Goal: Use online tool/utility: Utilize a website feature to perform a specific function

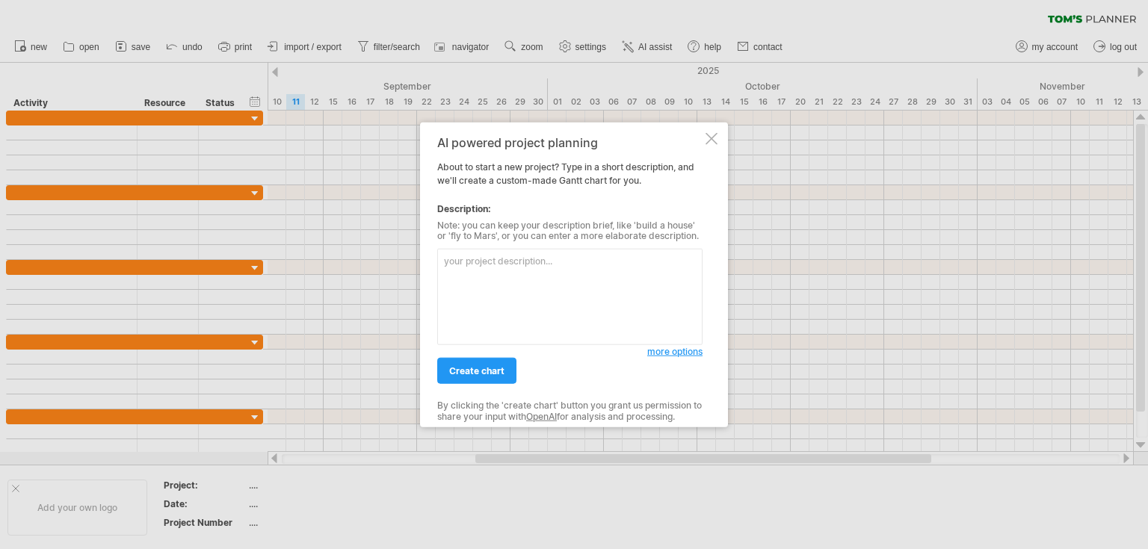
click at [529, 266] on textarea at bounding box center [569, 297] width 265 height 96
click at [566, 272] on textarea at bounding box center [569, 297] width 265 height 96
paste textarea "申請與工程施工時間表"
click at [514, 290] on textarea "申請與工程施工時間表" at bounding box center [569, 297] width 265 height 96
paste textarea "階段 第一階段 第二階段 第三階段 第四階段"
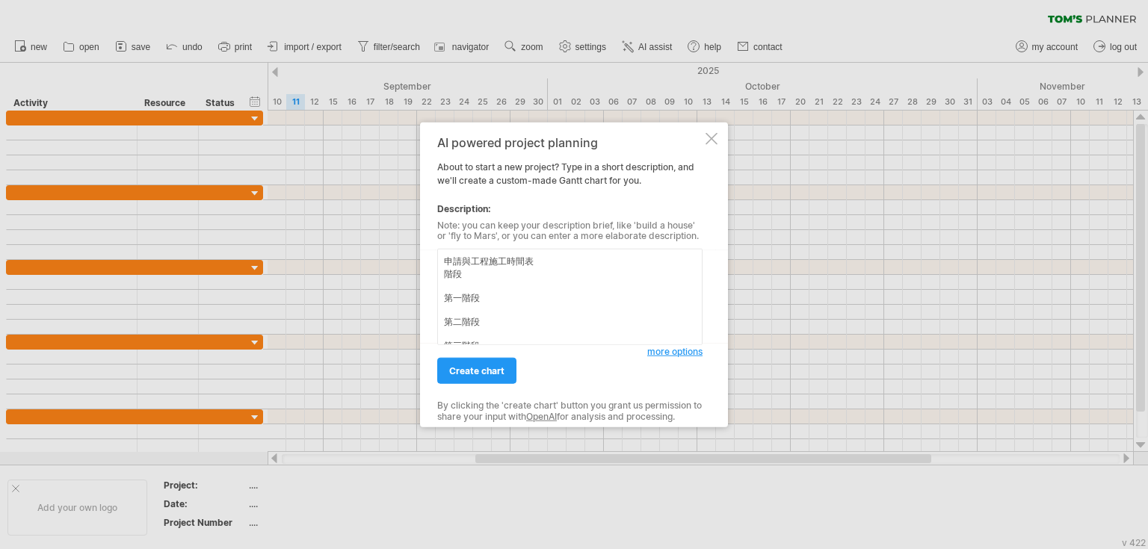
click at [448, 278] on textarea "申請與工程施工時間表 階段 第一階段 第二階段 第三階段 第四階段" at bounding box center [569, 297] width 265 height 96
click at [504, 266] on textarea "申請與工程施工時間表 階段 第一階段 第二階段 第三階段 第四階段" at bounding box center [569, 297] width 265 height 96
paste textarea "法團審批、招標、向中電提交申請"
click at [504, 285] on textarea "申請與工程施工時間表 階段 第一階段 法團審批、招標、向中電提交申請 第二階段 第三階段 第四階段" at bounding box center [569, 297] width 265 height 96
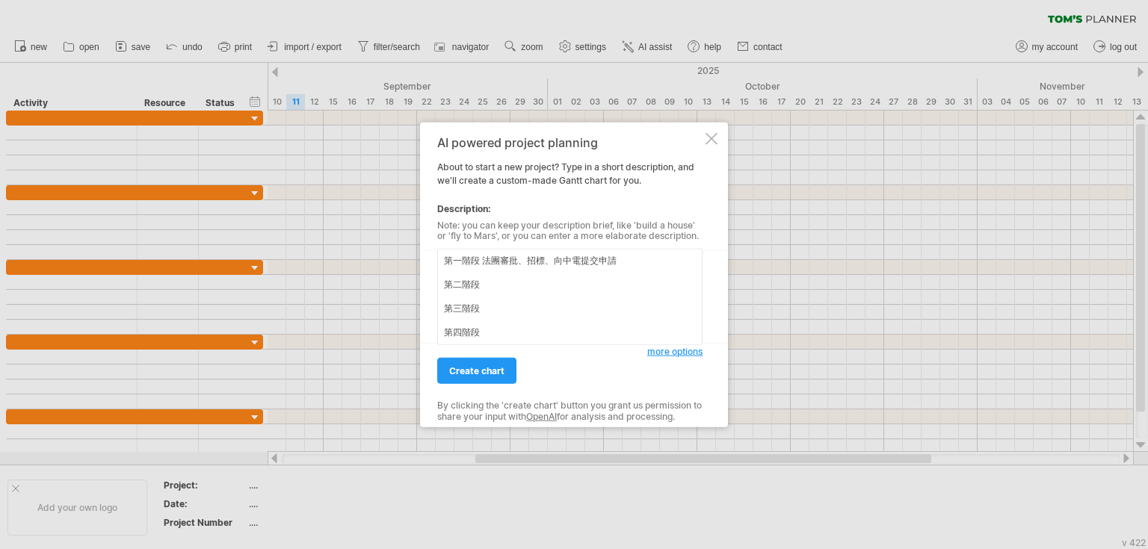
paste textarea "中電批核後，分階段安裝2-3座樓宇設備"
click at [499, 308] on textarea "申請與工程施工時間表 階段 第一階段 法團審批、招標、向中電提交申請 第二階段 中電批核後，分階段安裝2-3座樓宇設備 第三階段 第四階段" at bounding box center [569, 297] width 265 height 96
paste textarea "系統調試與並網，中電驗收及雙向電錶安裝"
drag, startPoint x: 501, startPoint y: 324, endPoint x: 503, endPoint y: 332, distance: 7.6
click at [501, 327] on textarea "申請與工程施工時間表 階段 第一階段 法團審批、招標、向中電提交申請 第二階段 中電批核後，分階段安裝2-3座樓宇設備 第三階段 系統調試與並網，中電驗收及雙…" at bounding box center [569, 297] width 265 height 96
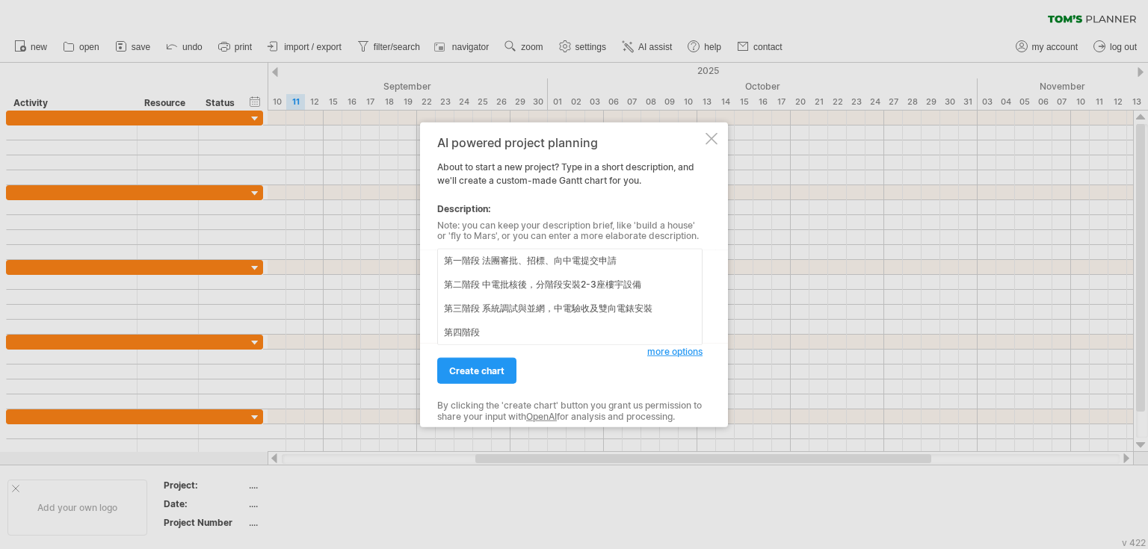
click at [501, 334] on textarea "申請與工程施工時間表 階段 第一階段 法團審批、招標、向中電提交申請 第二階段 中電批核後，分階段安裝2-3座樓宇設備 第三階段 系統調試與並網，中電驗收及雙…" at bounding box center [569, 297] width 265 height 96
paste textarea "系統運維、監測及定期維護"
click at [632, 267] on textarea "申請與工程施工時間表 階段 第一階段 法團審批、招標、向中電提交申請 第二階段 中電批核後，分階段安裝2-3座樓宇設備 第三階段 系統調試與並網，中電驗收及雙…" at bounding box center [569, 297] width 265 height 96
click at [639, 262] on textarea "申請與工程施工時間表 階段 第一階段 法團審批、招標、向中電提交申請 第二階段 中電批核後，分階段安裝2-3座樓宇設備 第三階段 系統調試與並網，中電驗收及雙…" at bounding box center [569, 297] width 265 height 96
paste textarea "[DATE]月"
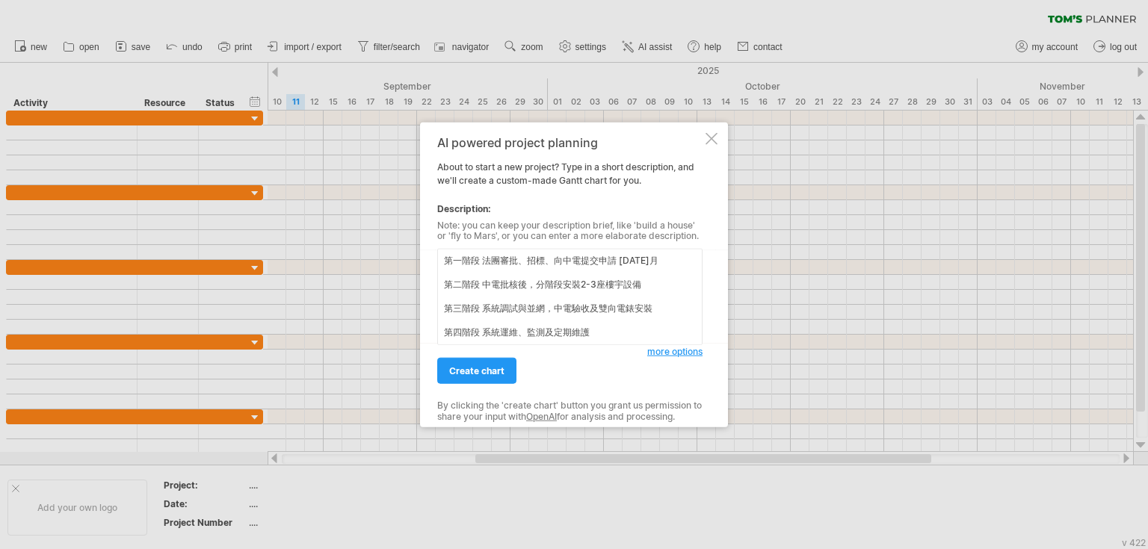
click at [623, 268] on textarea "申請與工程施工時間表 階段 第一階段 法團審批、招標、向中電提交申請 [DATE]月 第二階段 中電批核後，分階段安裝2-3座樓宇設備 第三階段 系統調試與並…" at bounding box center [569, 297] width 265 height 96
click at [620, 263] on textarea "申請與工程施工時間表 階段 第一階段 法團審批、招標、向中電提交申請 [DATE]月 第二階段 中電批核後，分階段安裝2-3座樓宇設備 第三階段 系統調試與並…" at bounding box center [569, 297] width 265 height 96
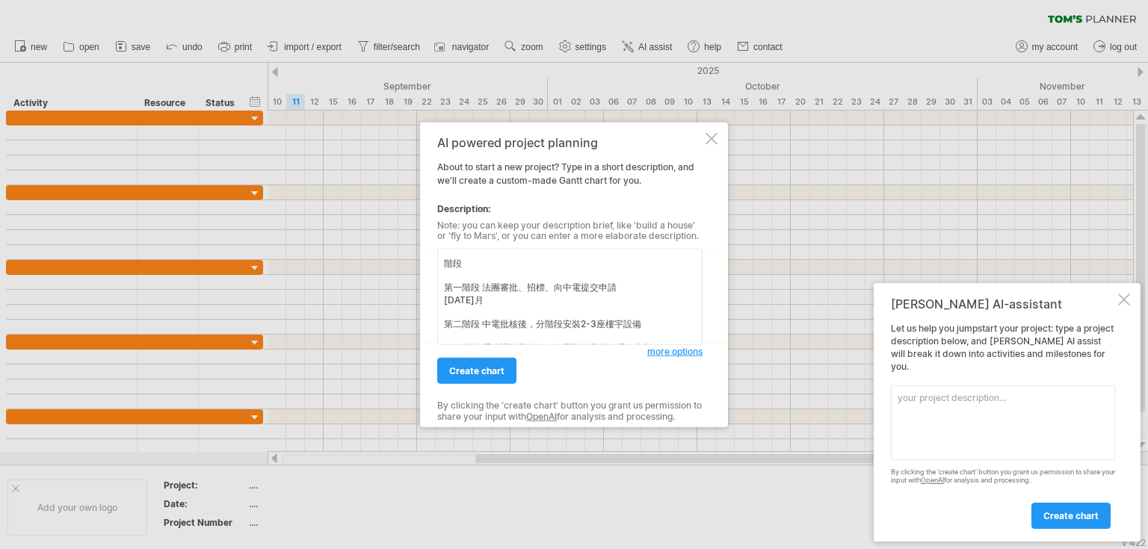
scroll to position [1, 0]
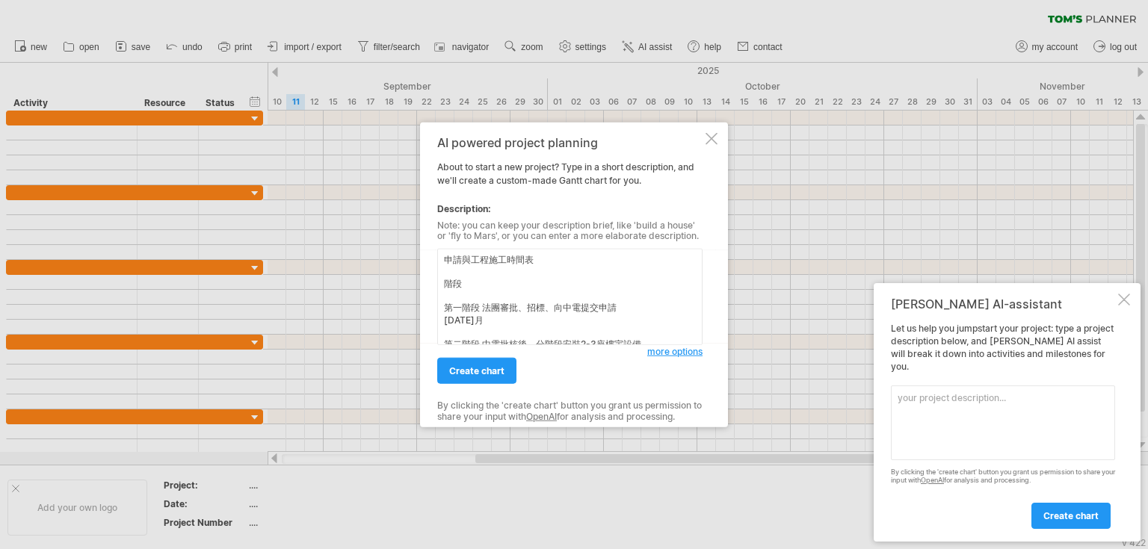
click at [1129, 306] on div at bounding box center [1124, 300] width 12 height 12
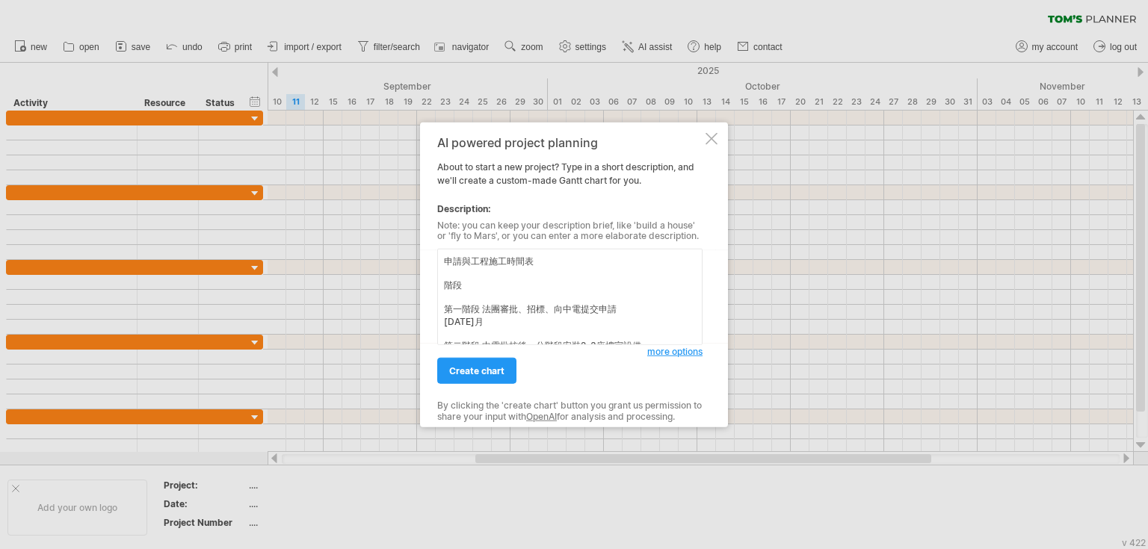
scroll to position [60, 0]
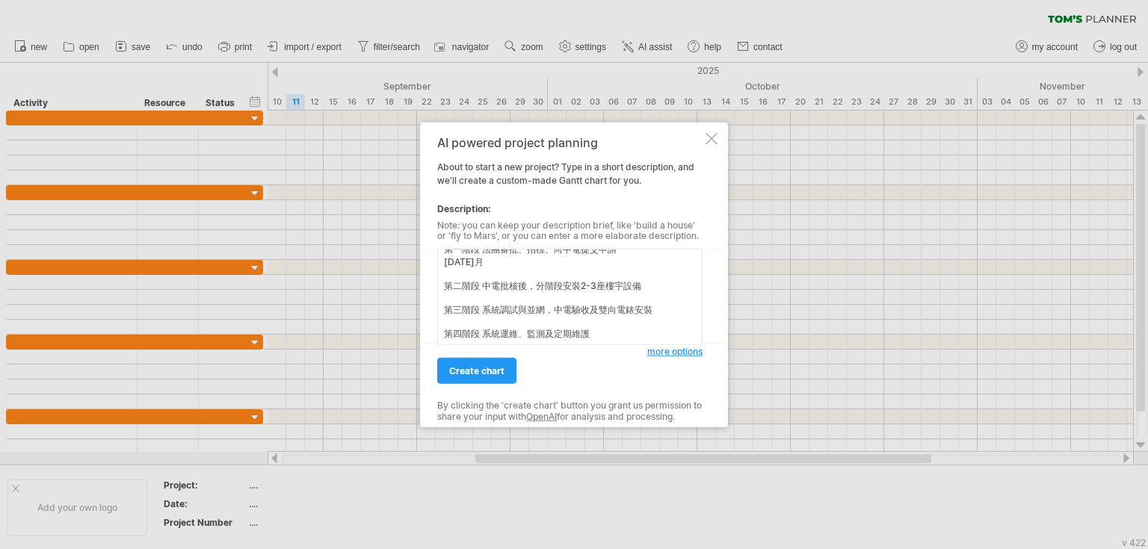
click at [463, 294] on textarea "申請與工程施工時間表 階段 第一階段 法團審批、招標、向中電提交申請 [DATE]月 第二階段 中電批核後，分階段安裝2-3座樓宇設備 第三階段 系統調試與並…" at bounding box center [569, 297] width 265 height 96
paste textarea "[DATE]月"
click at [478, 336] on textarea "申請與工程施工時間表 階段 第一階段 法團審批、招標、向中電提交申請 [DATE]月 第二階段 中電批核後，分階段安裝2-3座樓宇設備 [DATE]月 第三階…" at bounding box center [569, 297] width 265 height 96
paste textarea "[DATE]"
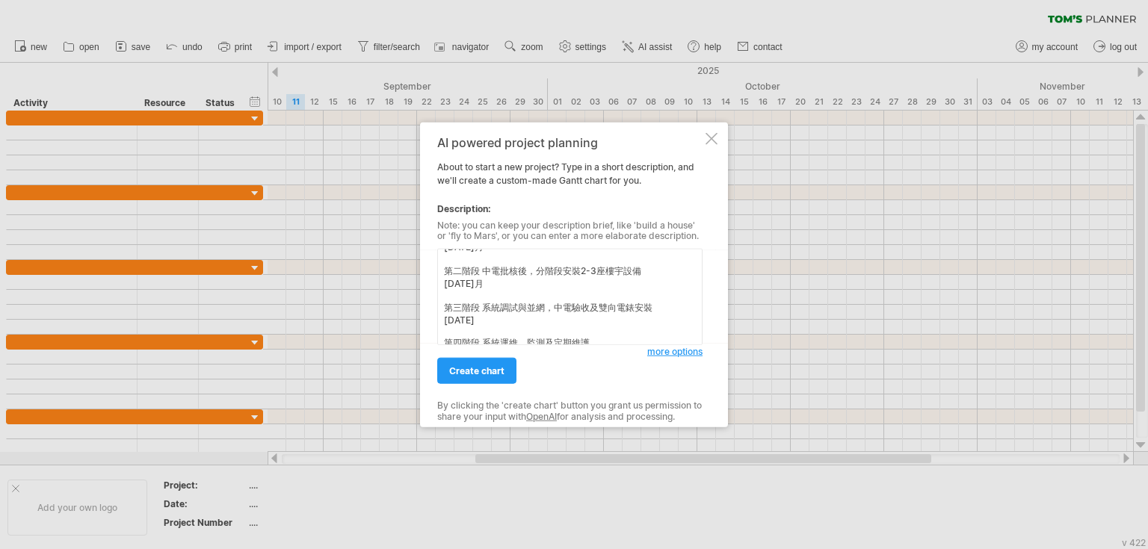
click at [616, 344] on textarea "申請與工程施工時間表 階段 第一階段 法團審批、招標、向中電提交申請 [DATE]月 第二階段 中電批核後，分階段安裝2-3座樓宇設備 [DATE]月 第三階…" at bounding box center [569, 297] width 265 height 96
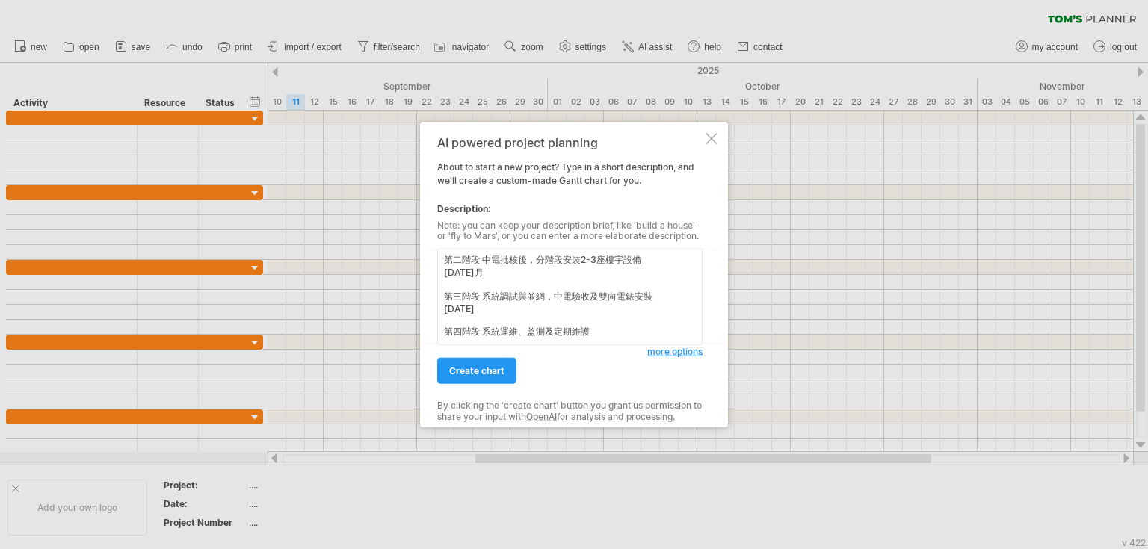
scroll to position [92, 0]
click at [520, 335] on textarea "申請與工程施工時間表 階段 第一階段 法團審批、招標、向中電提交申請 [DATE]月 第二階段 中電批核後，分階段安裝2-3座樓宇設備 [DATE]月 第三階…" at bounding box center [569, 297] width 265 height 96
paste textarea "[DATE]起"
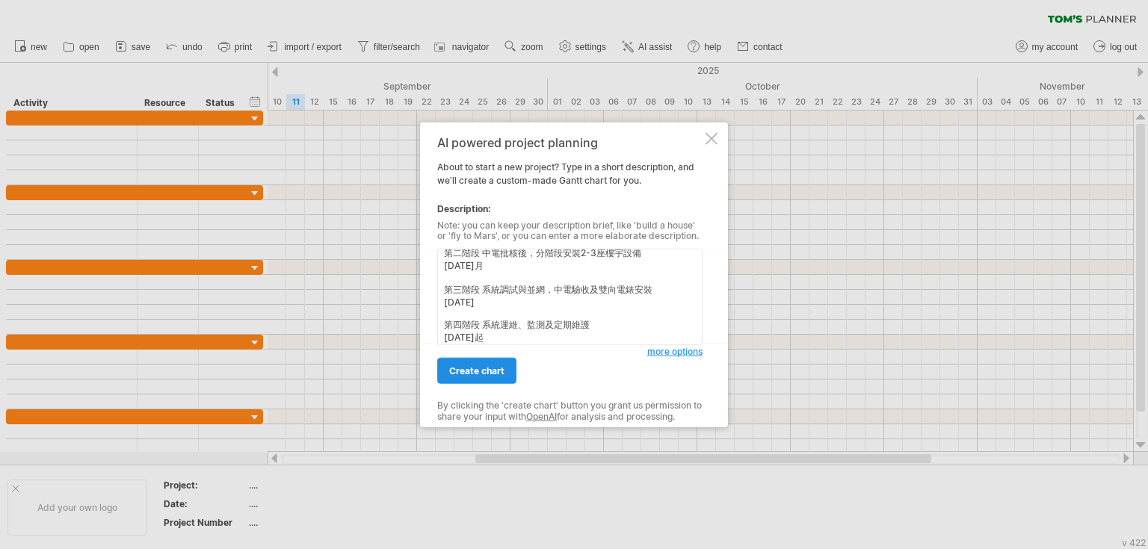
type textarea "申請與工程施工時間表 階段 第一階段 法團審批、招標、向中電提交申請 [DATE]月 第二階段 中電批核後，分階段安裝2-3座樓宇設備 [DATE]月 第三階…"
click at [484, 373] on span "create chart" at bounding box center [476, 370] width 55 height 11
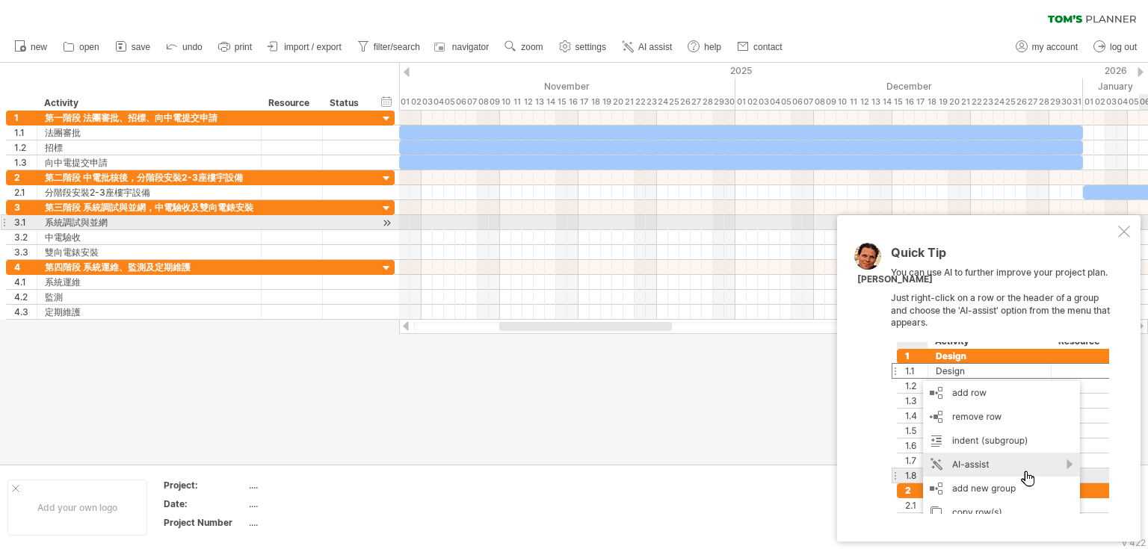
click at [1120, 229] on div at bounding box center [1124, 232] width 12 height 12
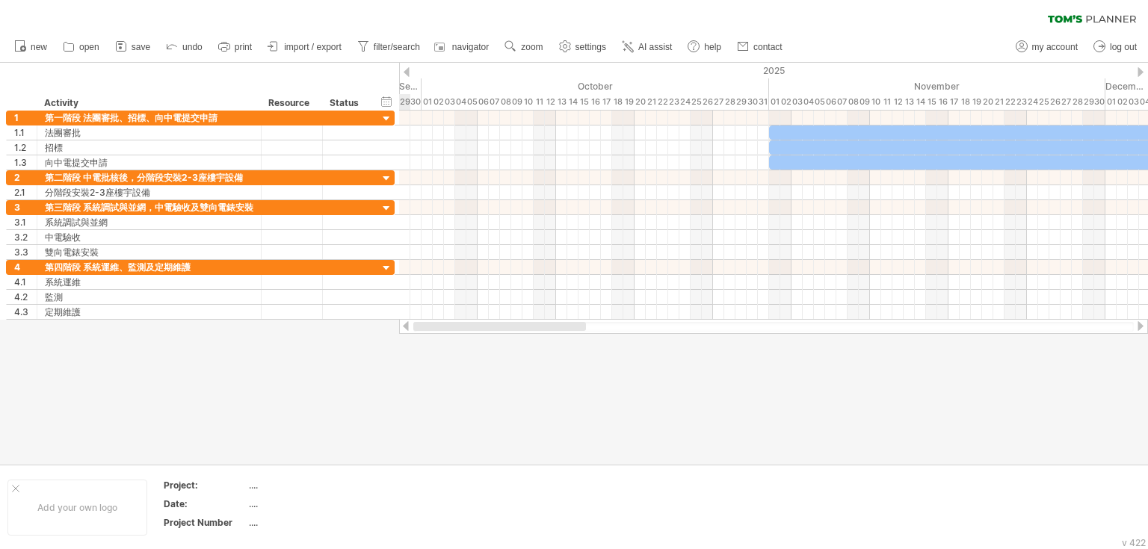
drag, startPoint x: 603, startPoint y: 324, endPoint x: 460, endPoint y: 323, distance: 142.7
click at [460, 323] on div at bounding box center [499, 326] width 173 height 9
click at [391, 101] on div "hide start/end/duration show start/end/duration" at bounding box center [387, 101] width 14 height 16
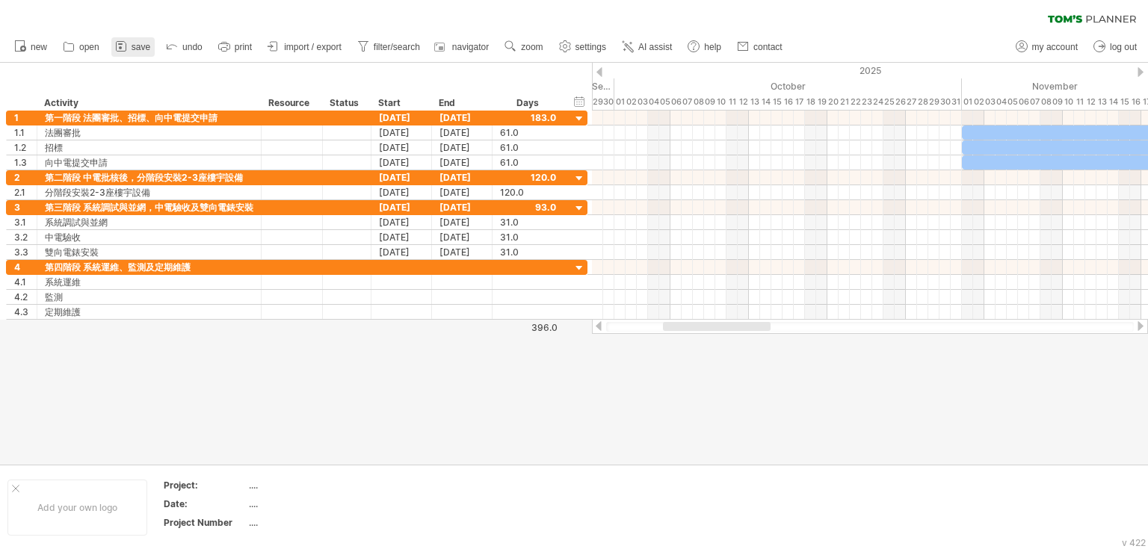
click at [139, 52] on link "save" at bounding box center [132, 46] width 43 height 19
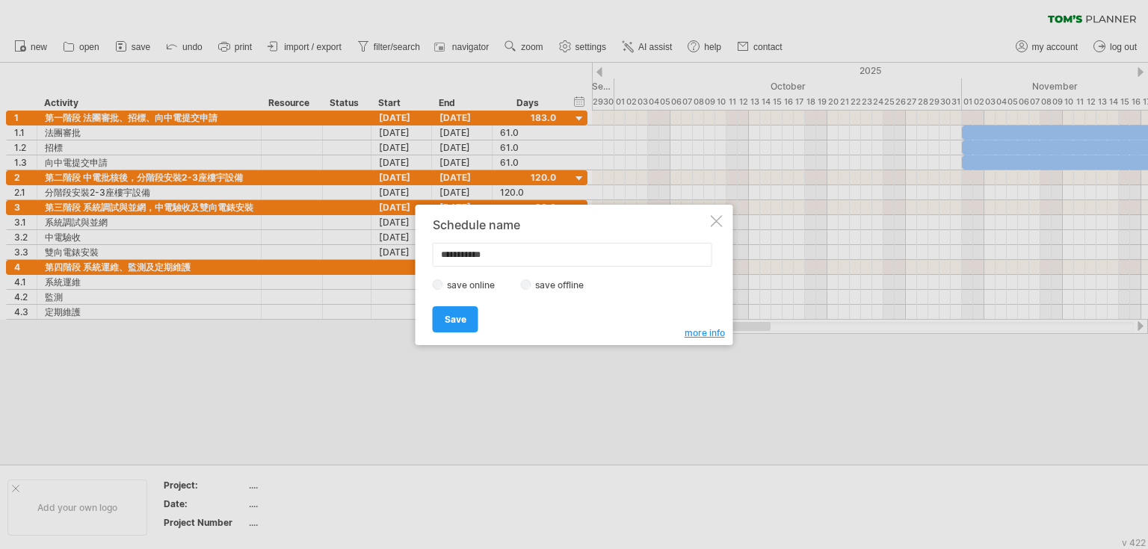
click at [533, 287] on label "save offline" at bounding box center [563, 284] width 65 height 11
click at [465, 312] on link "Save" at bounding box center [456, 319] width 46 height 26
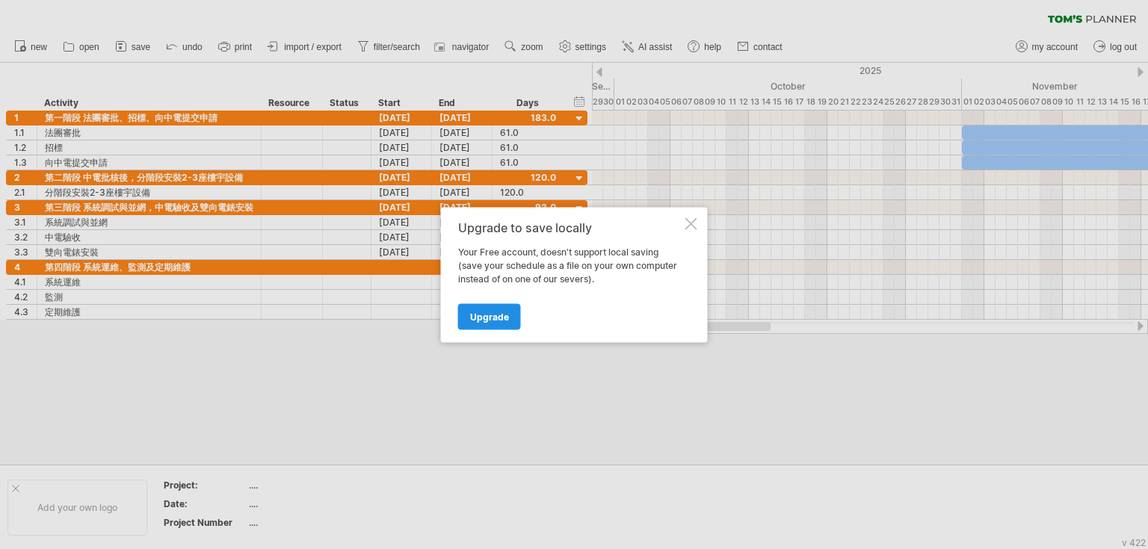
click at [496, 316] on span "Upgrade" at bounding box center [489, 316] width 39 height 11
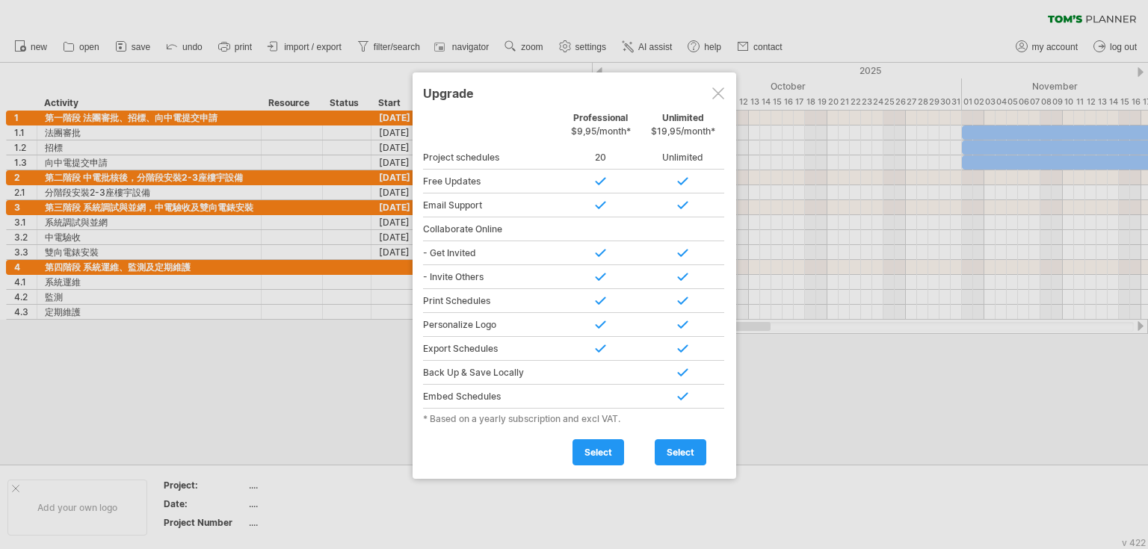
click at [715, 93] on div at bounding box center [718, 93] width 12 height 12
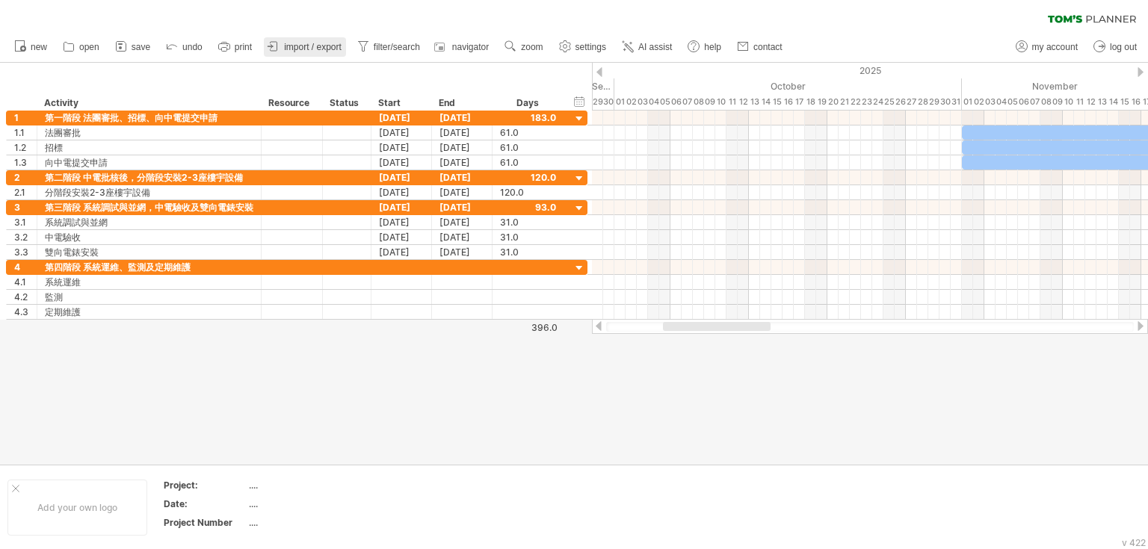
click at [306, 51] on span "import / export" at bounding box center [313, 47] width 58 height 10
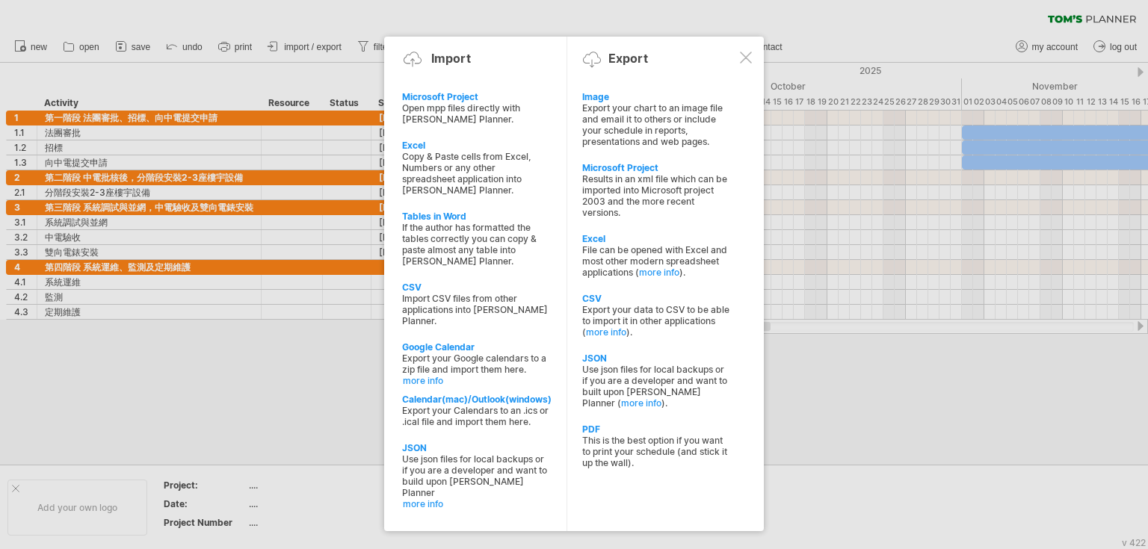
click at [741, 54] on div at bounding box center [746, 58] width 12 height 12
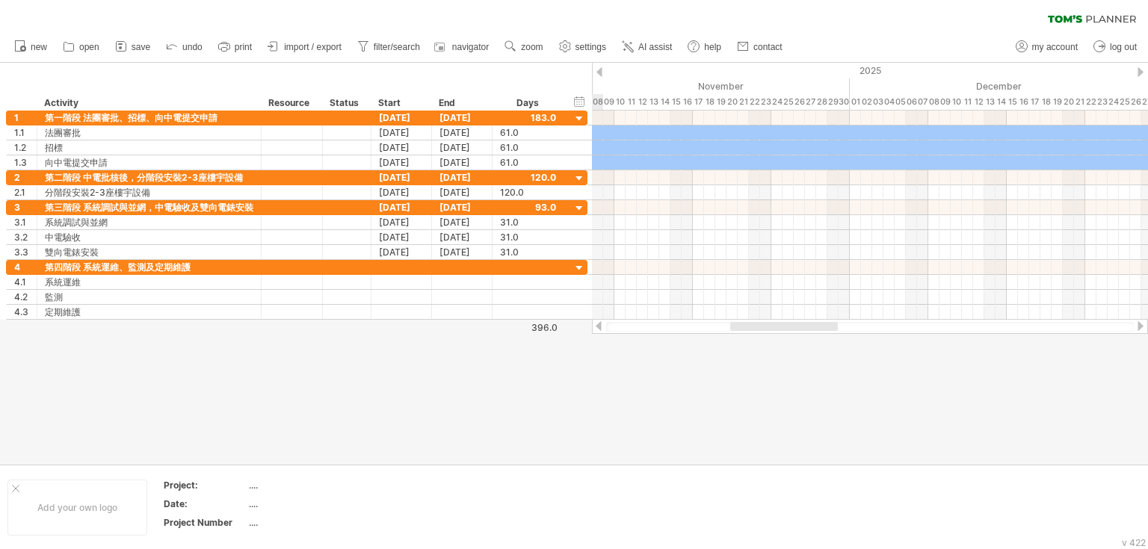
drag, startPoint x: 723, startPoint y: 324, endPoint x: 791, endPoint y: 326, distance: 67.3
click at [791, 326] on div at bounding box center [784, 326] width 108 height 9
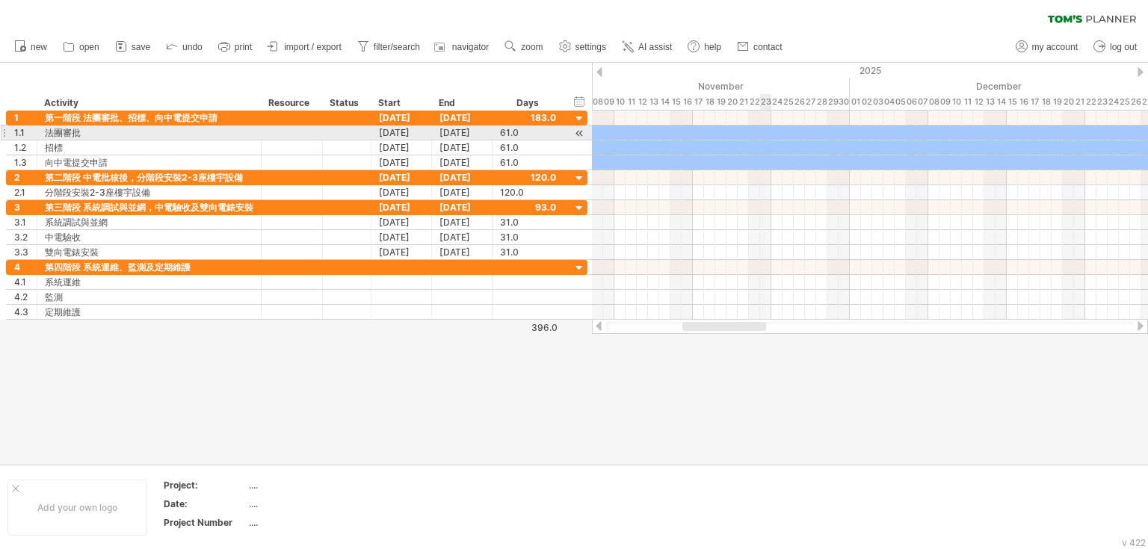
click at [760, 133] on div at bounding box center [855, 133] width 684 height 14
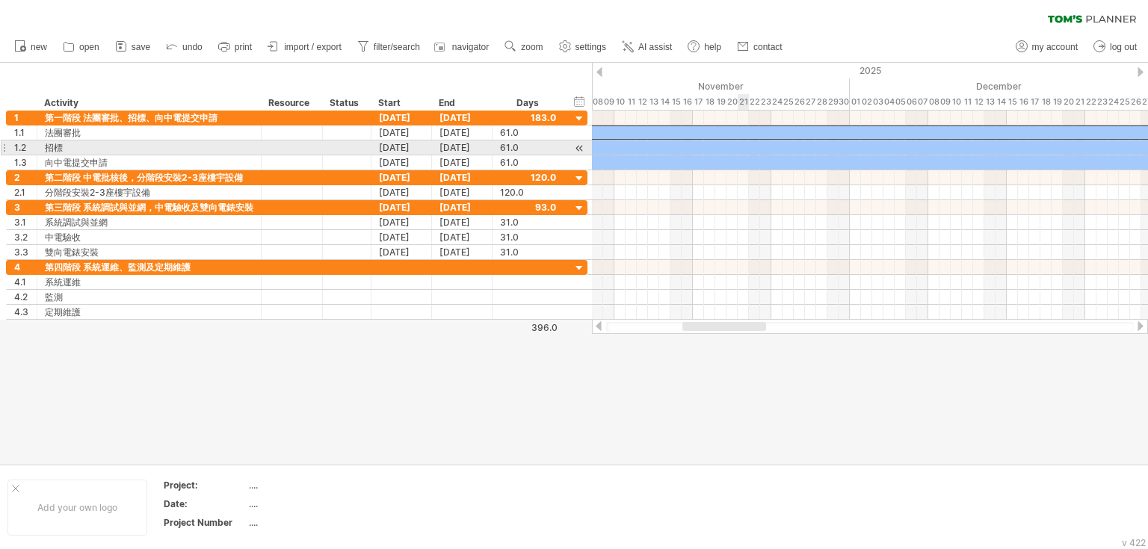
click at [747, 155] on div at bounding box center [855, 162] width 684 height 14
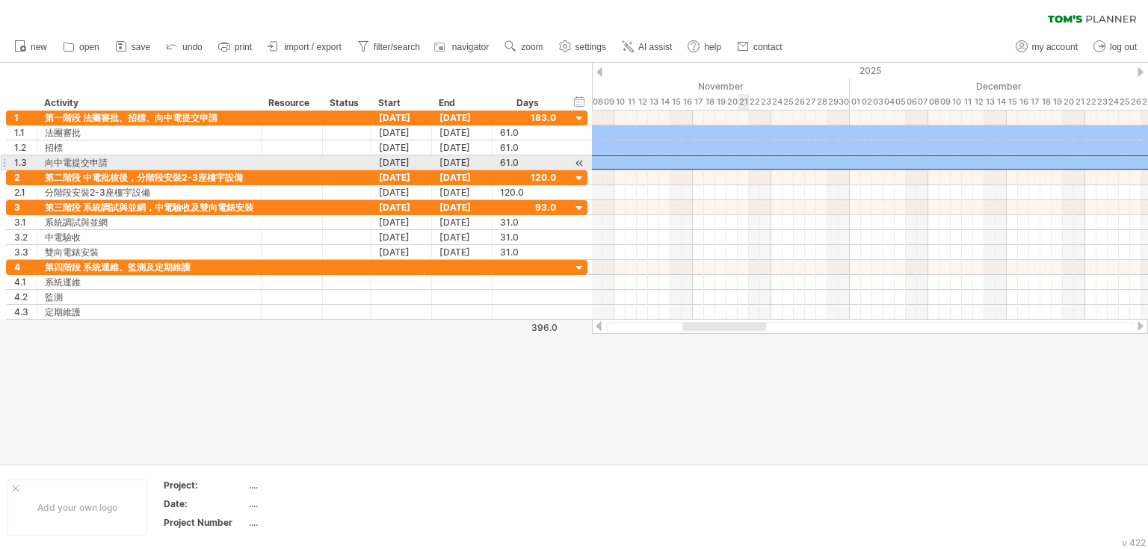
click at [747, 162] on div at bounding box center [855, 162] width 684 height 14
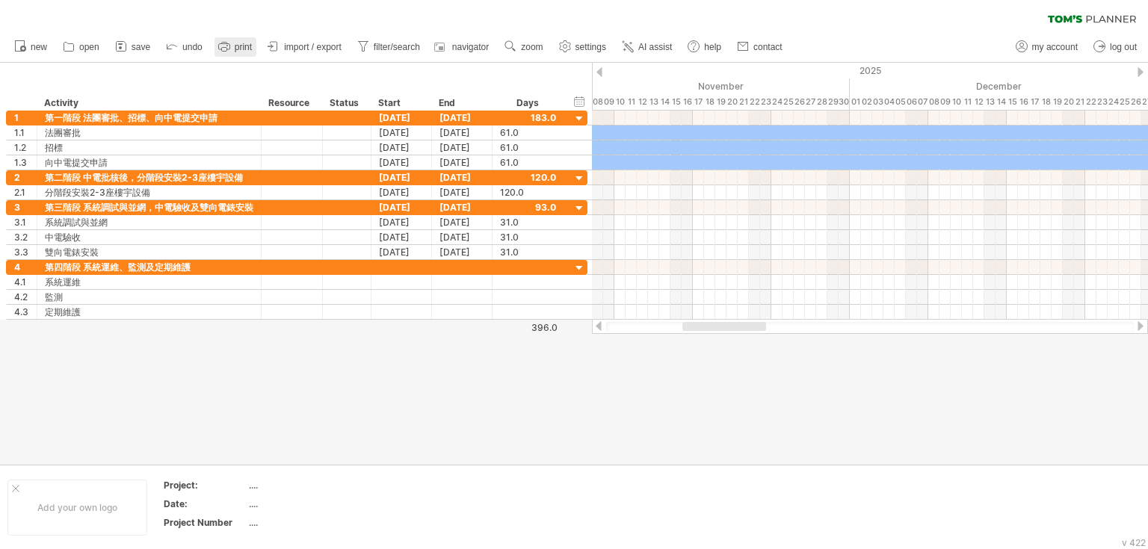
click at [241, 50] on span "print" at bounding box center [243, 47] width 17 height 10
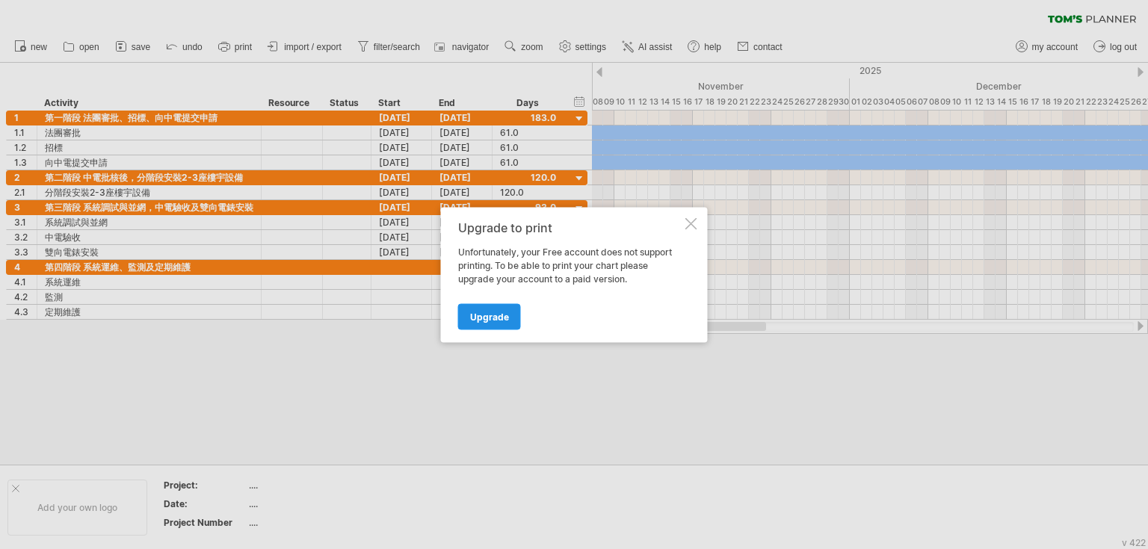
click at [486, 321] on span "Upgrade" at bounding box center [489, 316] width 39 height 11
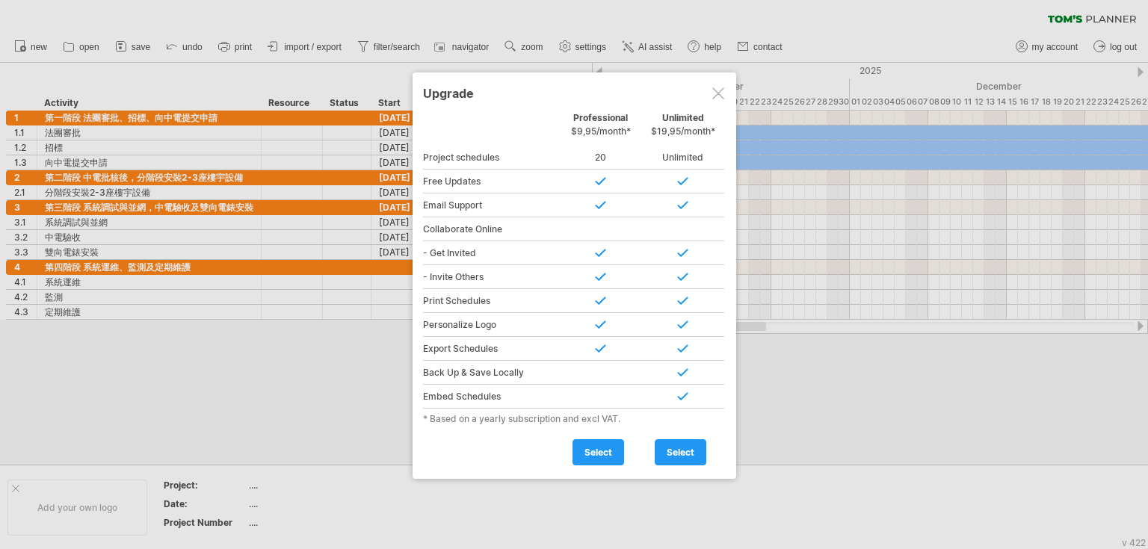
click at [719, 98] on div at bounding box center [718, 93] width 12 height 12
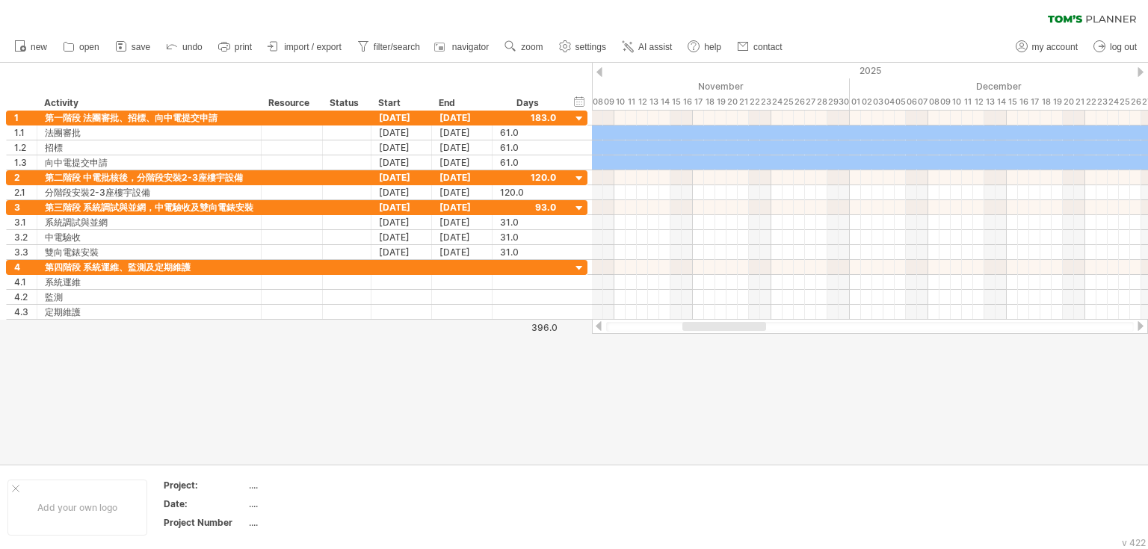
drag, startPoint x: 725, startPoint y: 320, endPoint x: 617, endPoint y: 325, distance: 107.7
click at [617, 325] on div at bounding box center [870, 326] width 556 height 15
drag, startPoint x: 663, startPoint y: 337, endPoint x: 604, endPoint y: 332, distance: 59.3
click at [598, 332] on div "Trying to reach [DOMAIN_NAME] Connected again... 0% clear filter new 1" at bounding box center [574, 274] width 1148 height 549
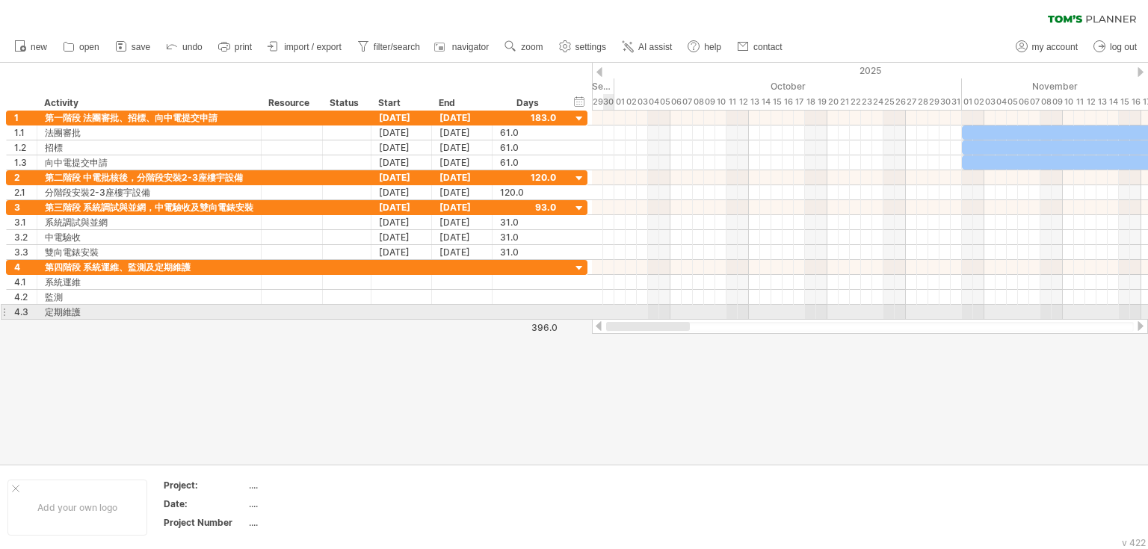
drag, startPoint x: 732, startPoint y: 329, endPoint x: 606, endPoint y: 316, distance: 126.9
click at [606, 316] on div "Trying to reach [DOMAIN_NAME] Connected again... 0% clear filter new 1" at bounding box center [574, 274] width 1148 height 549
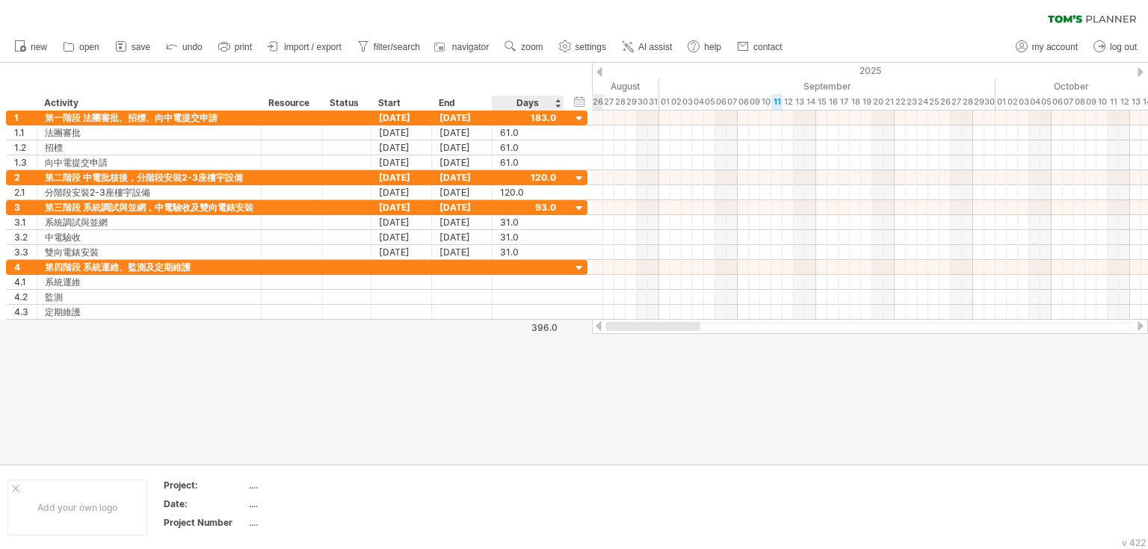
drag, startPoint x: 724, startPoint y: 327, endPoint x: 561, endPoint y: 329, distance: 162.9
click at [561, 329] on div "Trying to reach [DOMAIN_NAME] Connected again... 0% clear filter new 1" at bounding box center [574, 274] width 1148 height 549
